Goal: Information Seeking & Learning: Learn about a topic

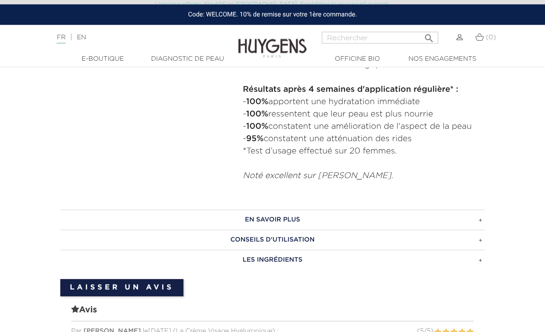
scroll to position [550, 0]
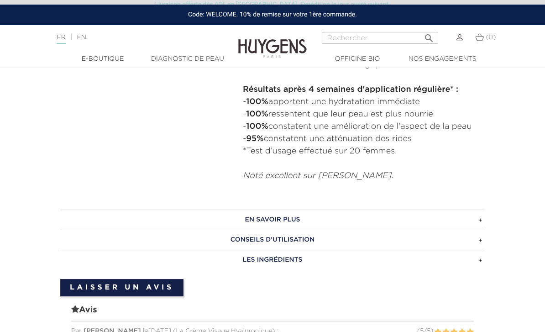
click at [484, 220] on h3 "EN SAVOIR PLUS" at bounding box center [272, 220] width 425 height 20
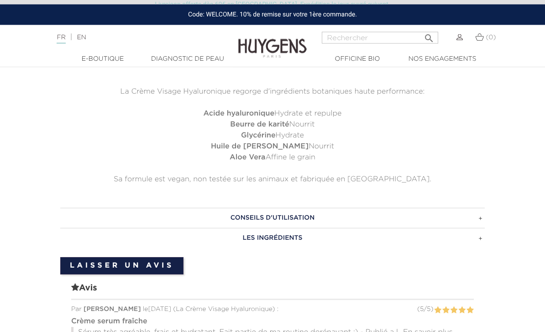
scroll to position [709, 0]
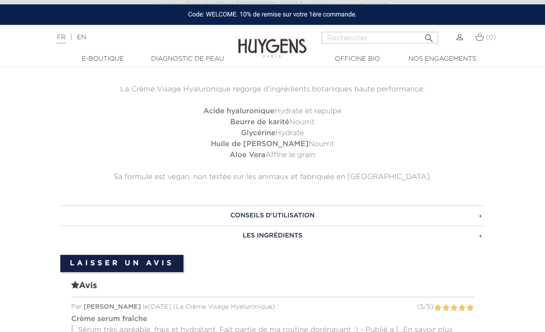
click at [485, 216] on h3 "CONSEILS D'UTILISATION" at bounding box center [272, 216] width 425 height 20
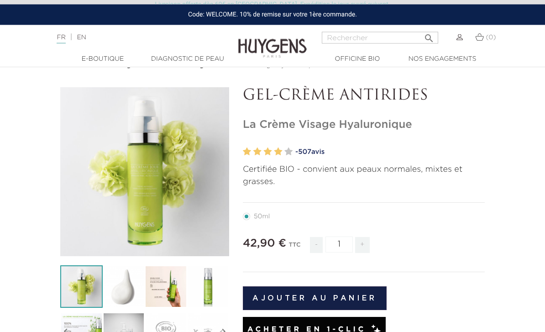
scroll to position [0, 0]
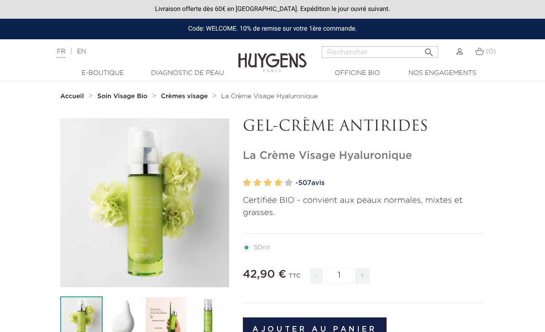
click at [202, 69] on link "Diagnostic de peau" at bounding box center [187, 74] width 85 height 10
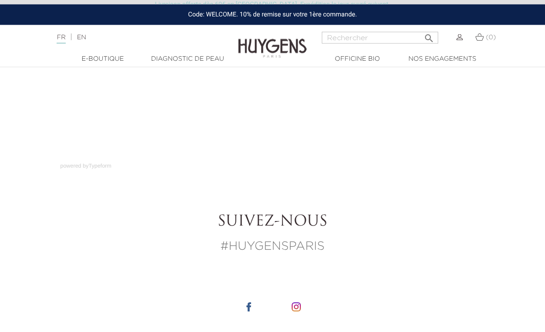
scroll to position [208, 0]
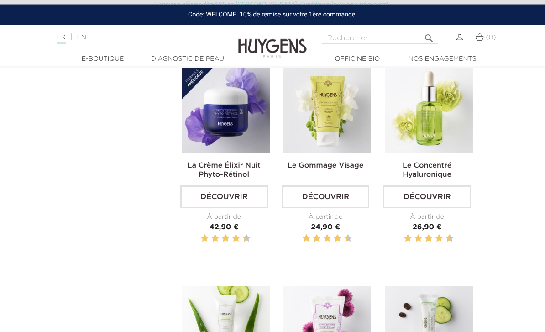
scroll to position [634, 0]
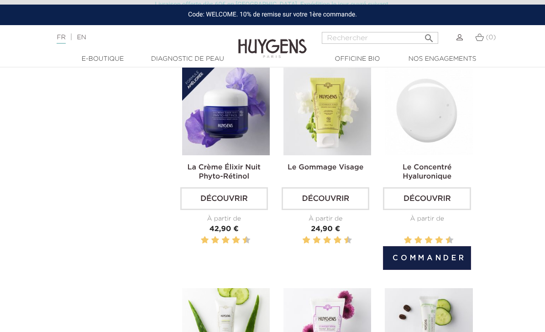
click at [419, 210] on link "Découvrir" at bounding box center [427, 198] width 88 height 23
click at [458, 210] on link "Découvrir" at bounding box center [427, 198] width 88 height 23
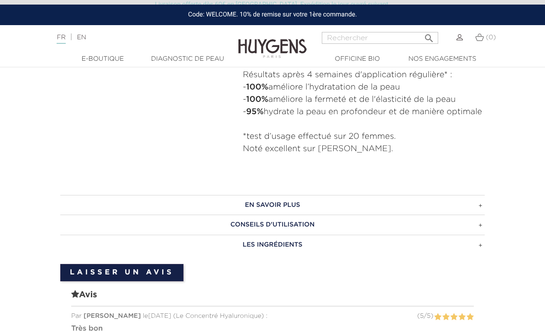
scroll to position [583, 0]
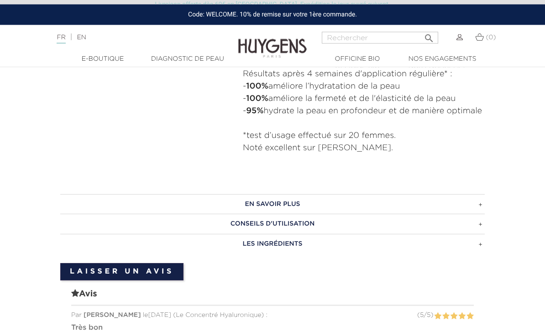
click at [484, 234] on h3 "CONSEILS D'UTILISATION" at bounding box center [272, 224] width 425 height 20
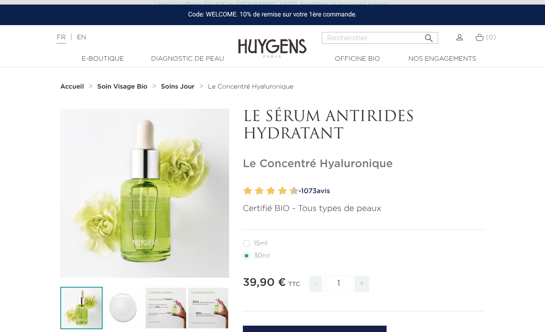
scroll to position [0, 0]
